Goal: Find specific page/section: Find specific page/section

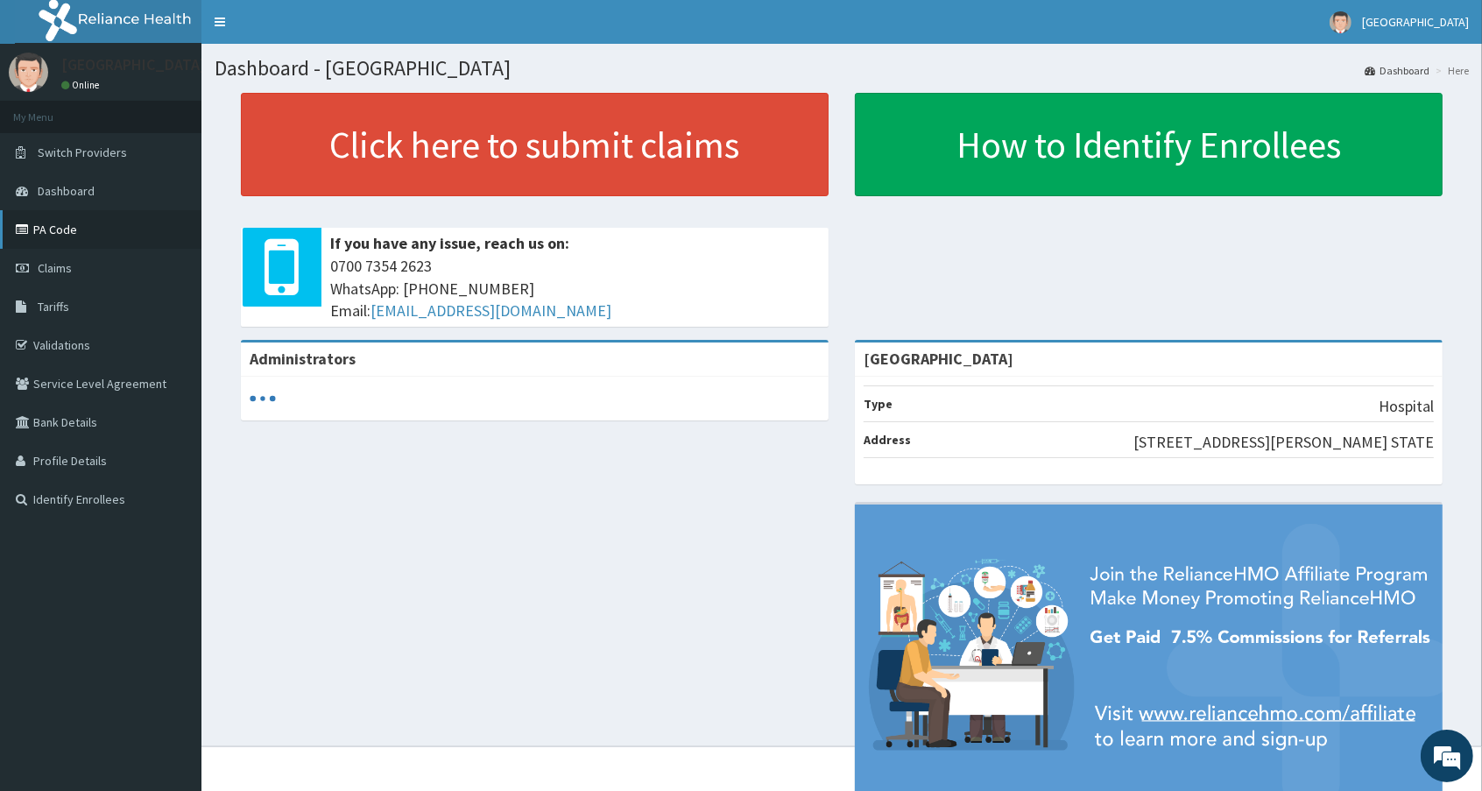
click at [54, 223] on link "PA Code" at bounding box center [101, 229] width 202 height 39
click at [49, 225] on link "PA Code" at bounding box center [101, 229] width 202 height 39
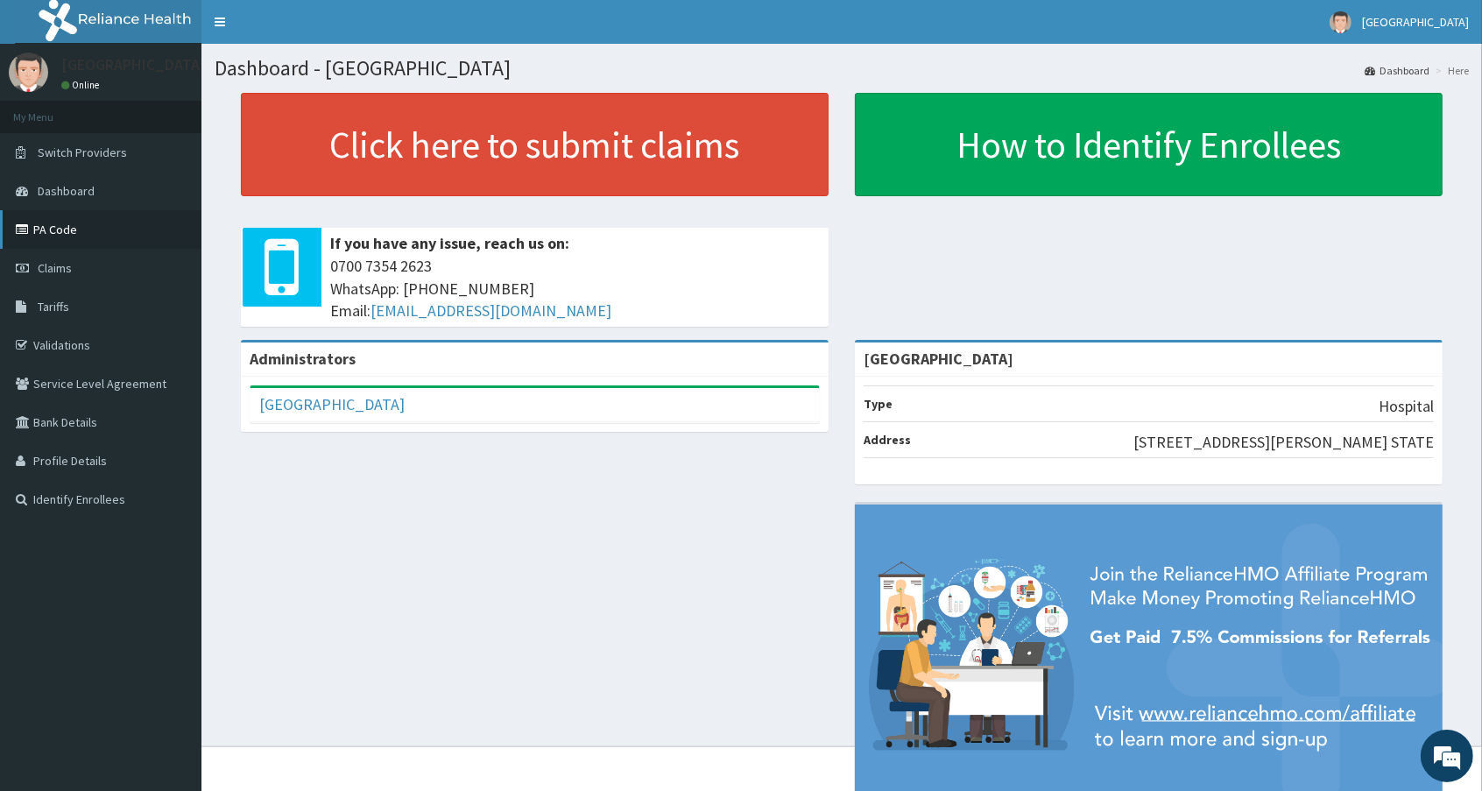
click at [32, 221] on link "PA Code" at bounding box center [101, 229] width 202 height 39
